Goal: Transaction & Acquisition: Purchase product/service

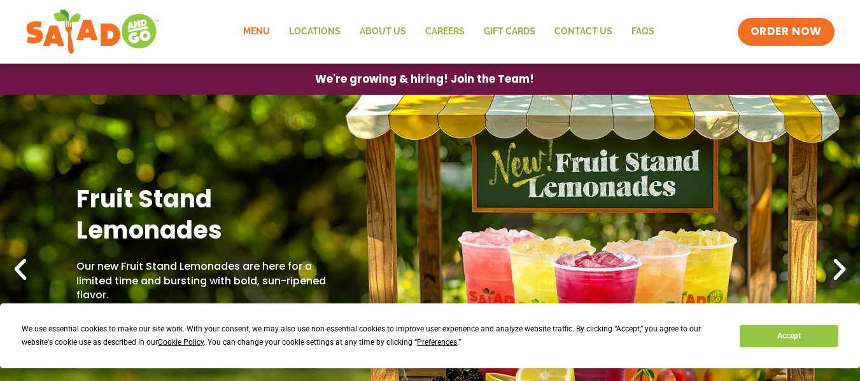
click at [262, 32] on link "Menu" at bounding box center [257, 31] width 46 height 29
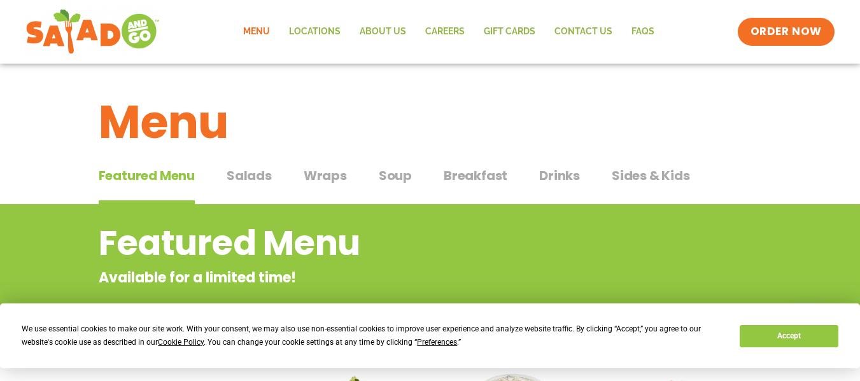
click at [266, 174] on span "Salads" at bounding box center [249, 175] width 45 height 19
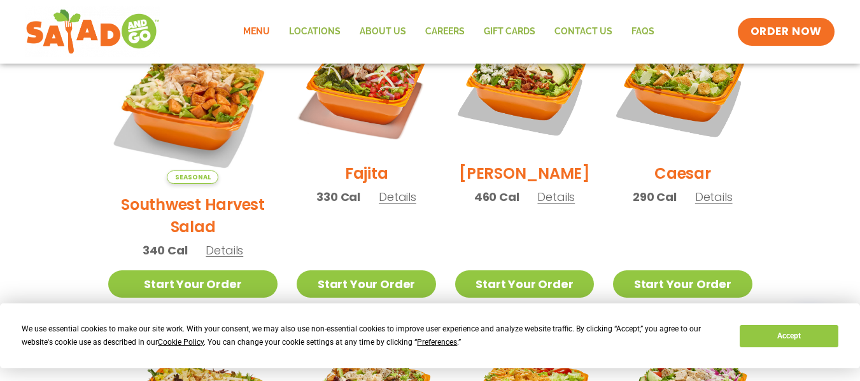
scroll to position [411, 0]
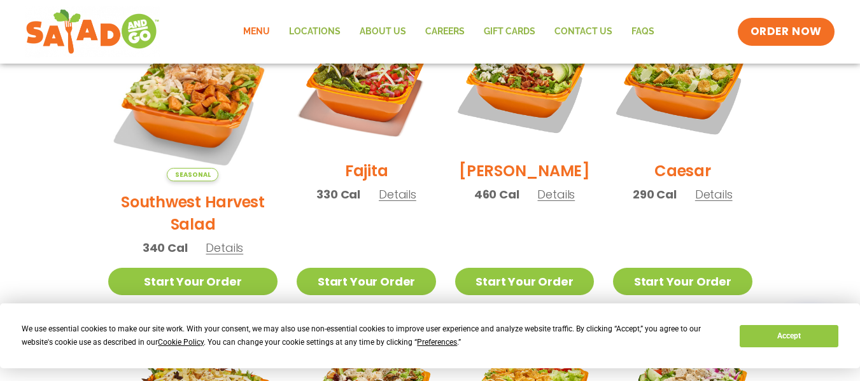
click at [705, 203] on span "Details" at bounding box center [714, 195] width 38 height 16
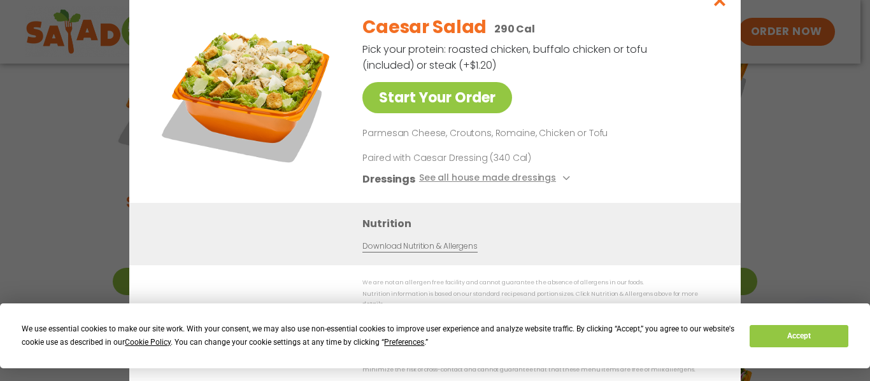
click at [705, 203] on div "Caesar Salad 290 Cal Pick your protein: roasted chicken, buffalo chicken or tof…" at bounding box center [536, 103] width 348 height 199
click at [720, 7] on icon "Close modal" at bounding box center [720, 0] width 16 height 13
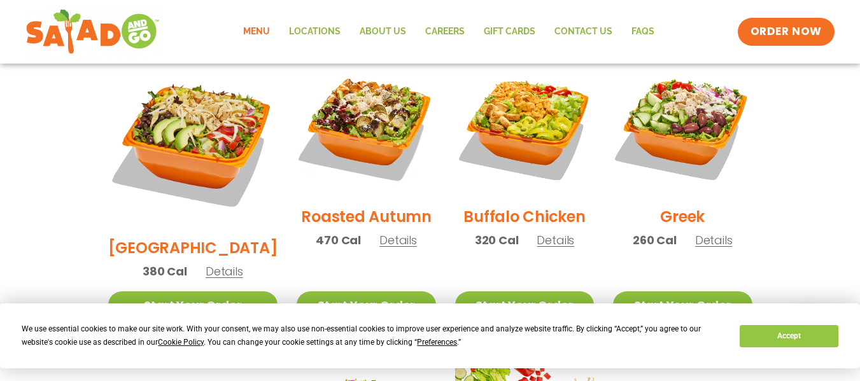
scroll to position [690, 0]
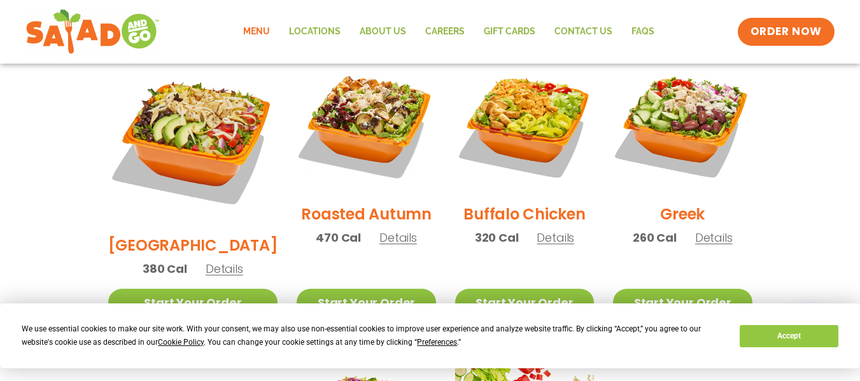
click at [387, 230] on span "Details" at bounding box center [399, 238] width 38 height 16
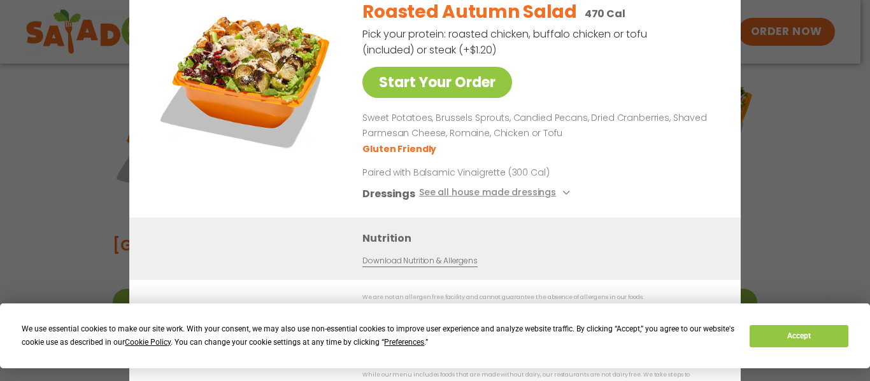
click at [778, 122] on div "Start Your Order Roasted Autumn Salad 470 Cal Pick your protein: roasted chicke…" at bounding box center [435, 190] width 870 height 381
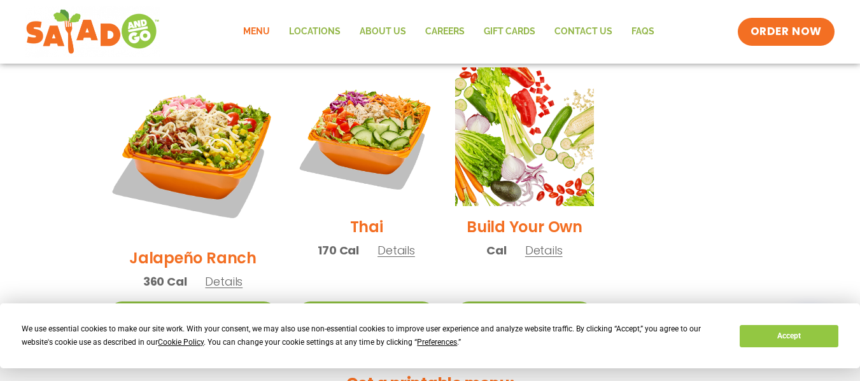
scroll to position [987, 0]
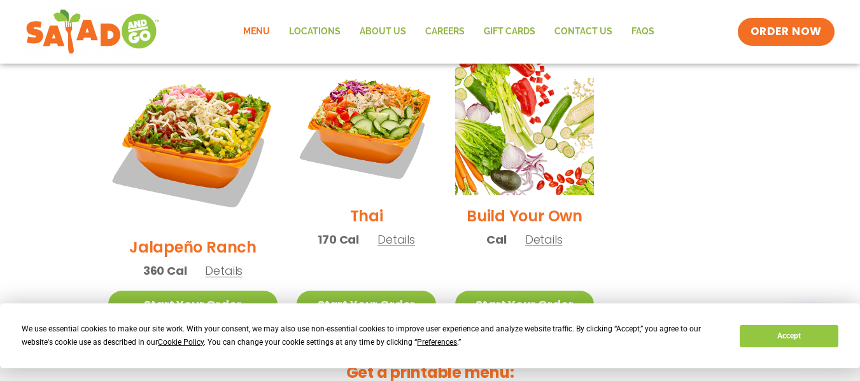
click at [378, 232] on span "Details" at bounding box center [397, 240] width 38 height 16
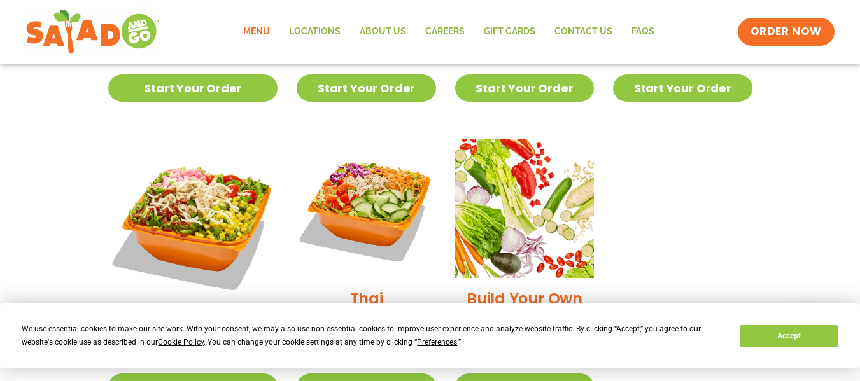
scroll to position [873, 0]
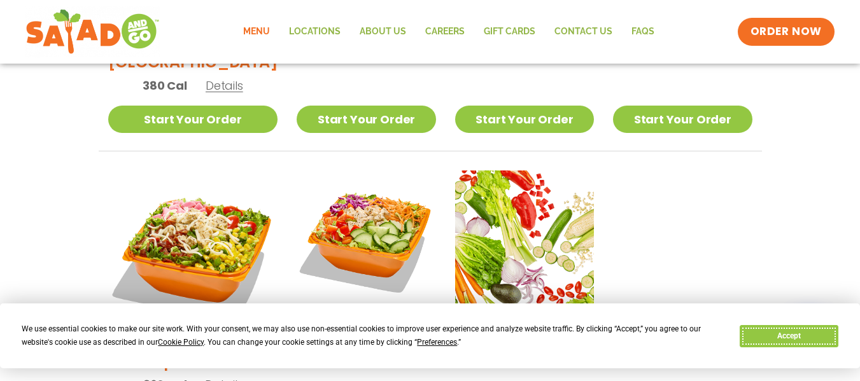
click at [780, 341] on button "Accept" at bounding box center [789, 336] width 98 height 22
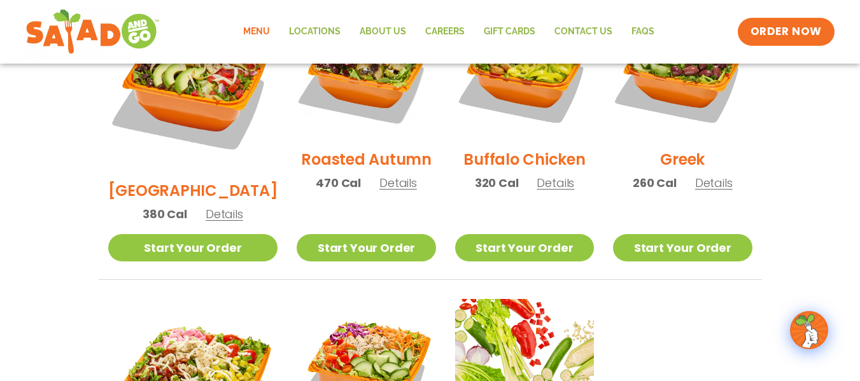
scroll to position [636, 0]
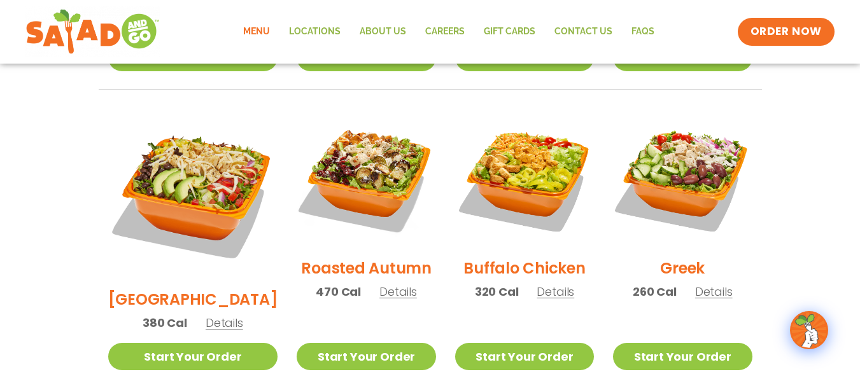
click at [709, 284] on span "Details" at bounding box center [714, 292] width 38 height 16
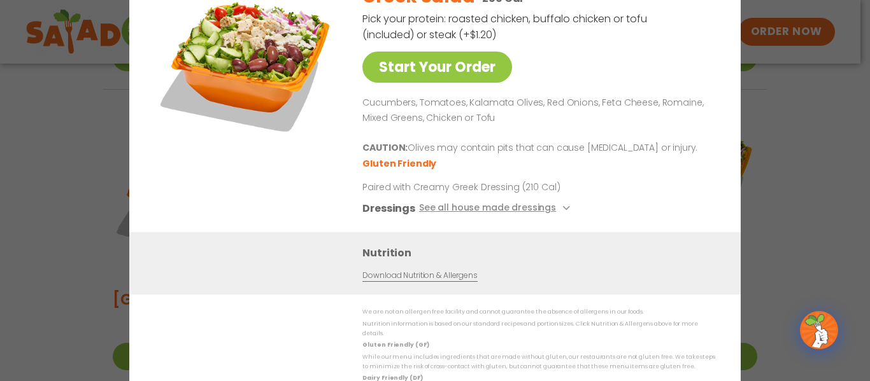
click at [806, 167] on div "Start Your Order Greek Salad 260 Cal Pick your protein: roasted chicken, buffal…" at bounding box center [435, 190] width 870 height 381
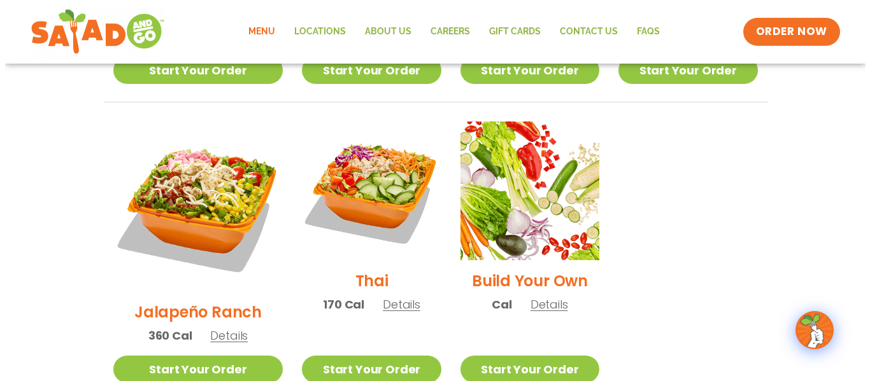
scroll to position [916, 0]
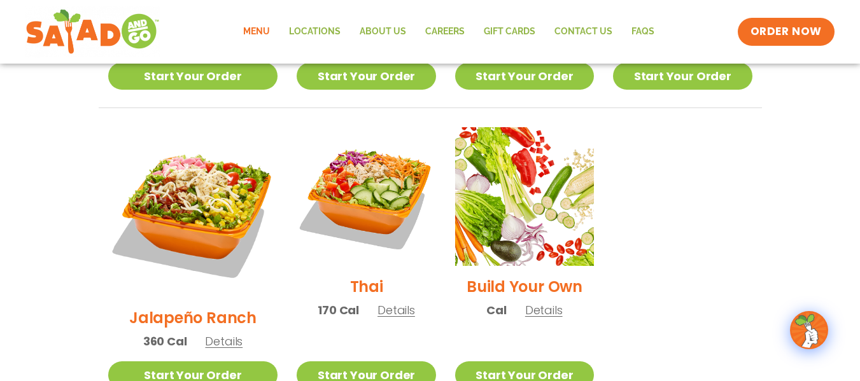
click at [525, 303] on span "Details" at bounding box center [544, 311] width 38 height 16
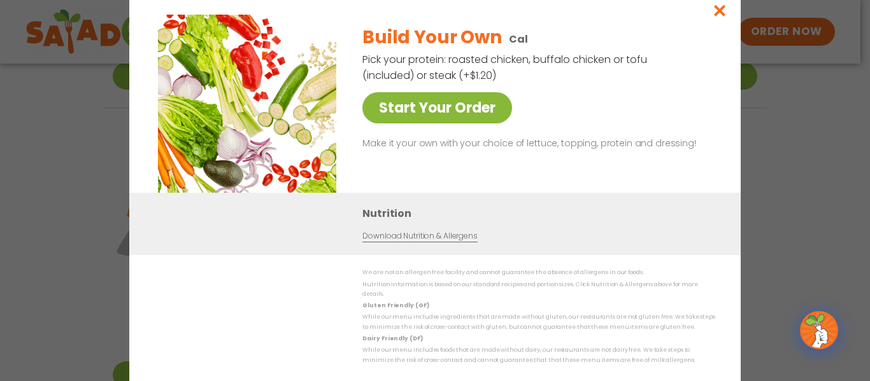
click at [433, 102] on link "Start Your Order" at bounding box center [437, 107] width 150 height 31
